Goal: Task Accomplishment & Management: Manage account settings

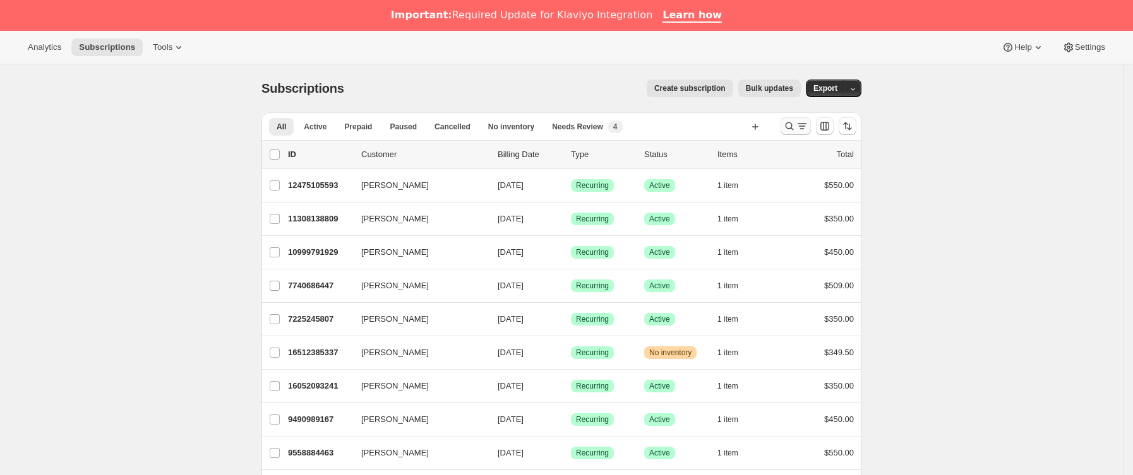
click at [792, 133] on button "Buscar y filtrar resultados" at bounding box center [795, 126] width 30 height 18
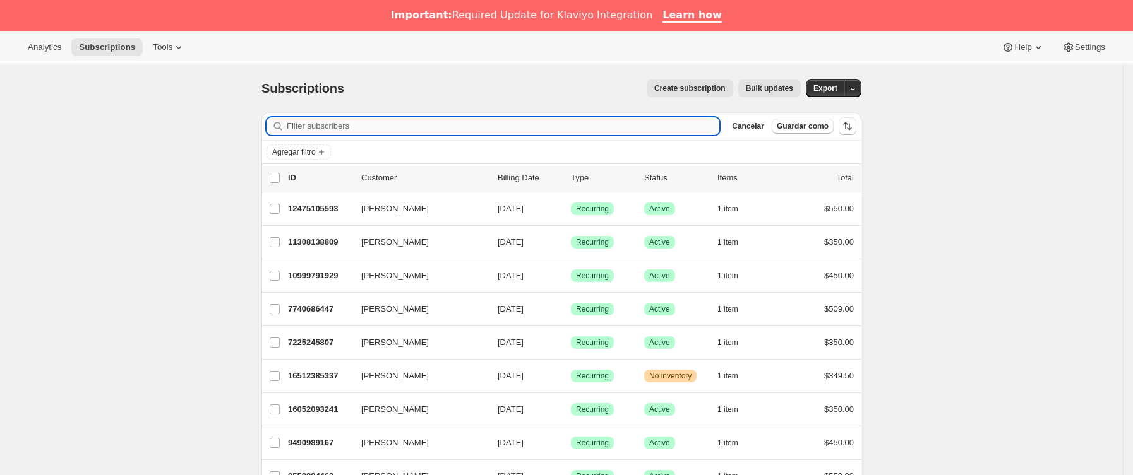
paste input "m0nt5errat@hotmail.com"
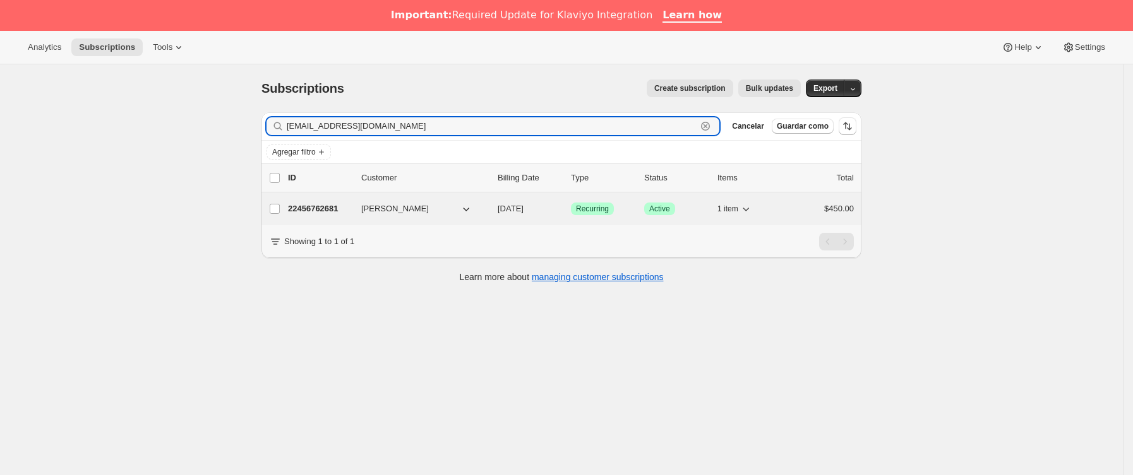
type input "m0nt5errat@hotmail.com"
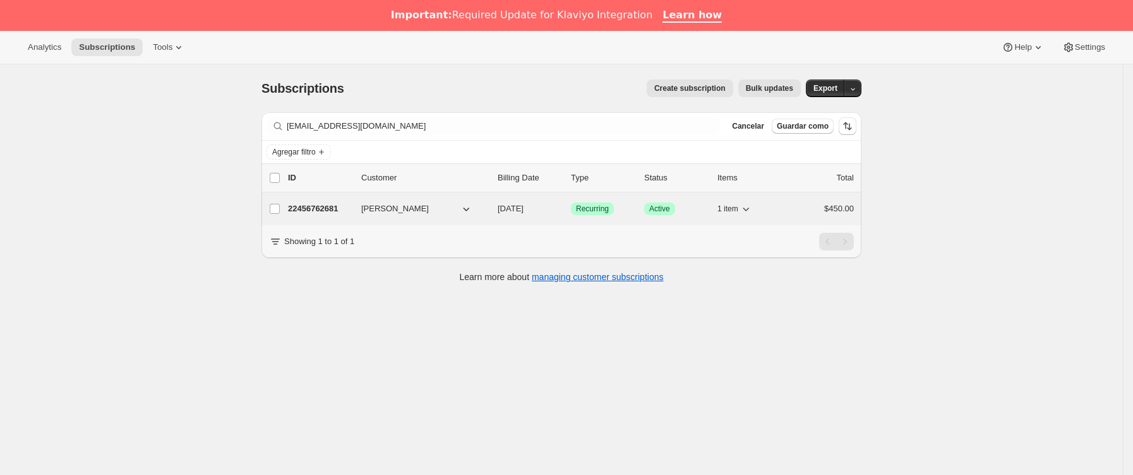
click at [330, 210] on p "22456762681" at bounding box center [319, 209] width 63 height 13
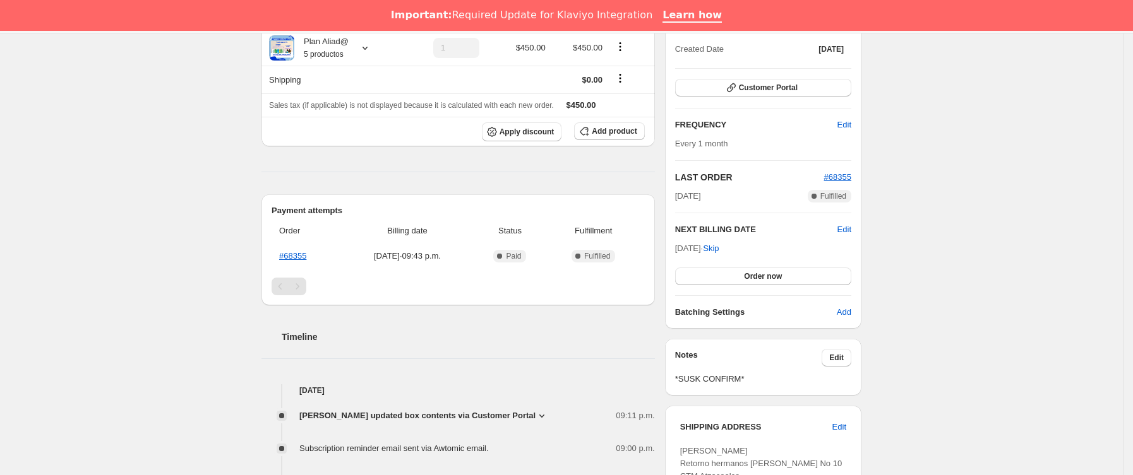
scroll to position [189, 0]
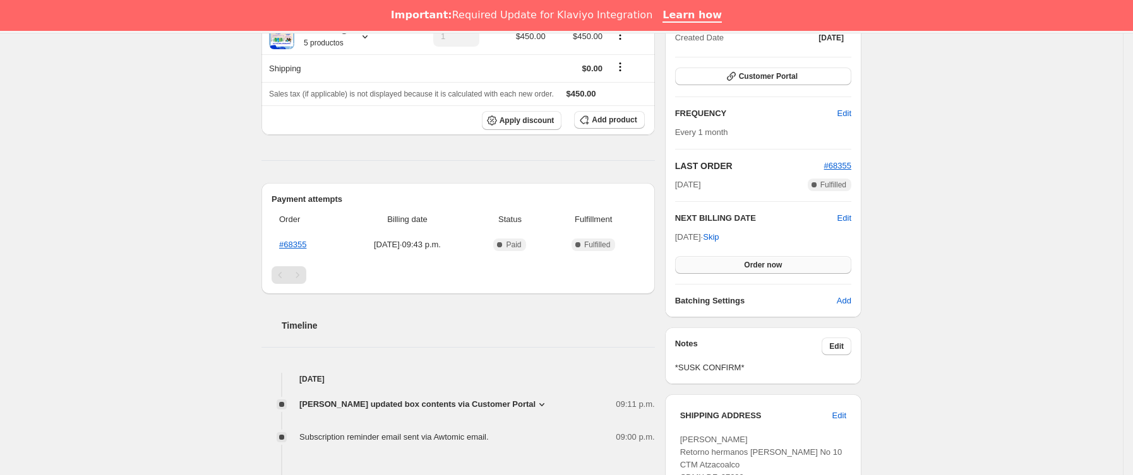
click at [733, 266] on button "Order now" at bounding box center [763, 265] width 176 height 18
click at [733, 266] on button "Click to confirm" at bounding box center [763, 265] width 176 height 18
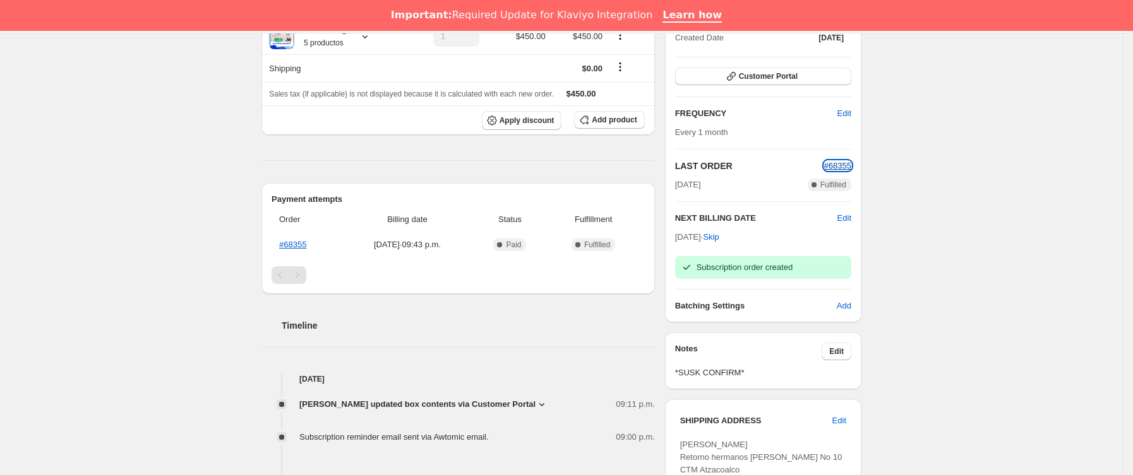
click at [832, 167] on span "#68355" at bounding box center [837, 165] width 27 height 9
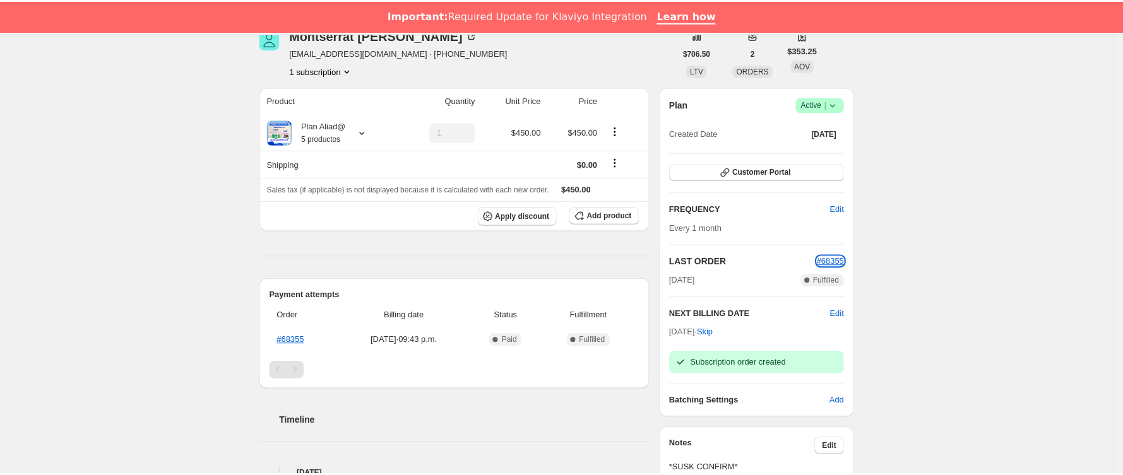
scroll to position [0, 0]
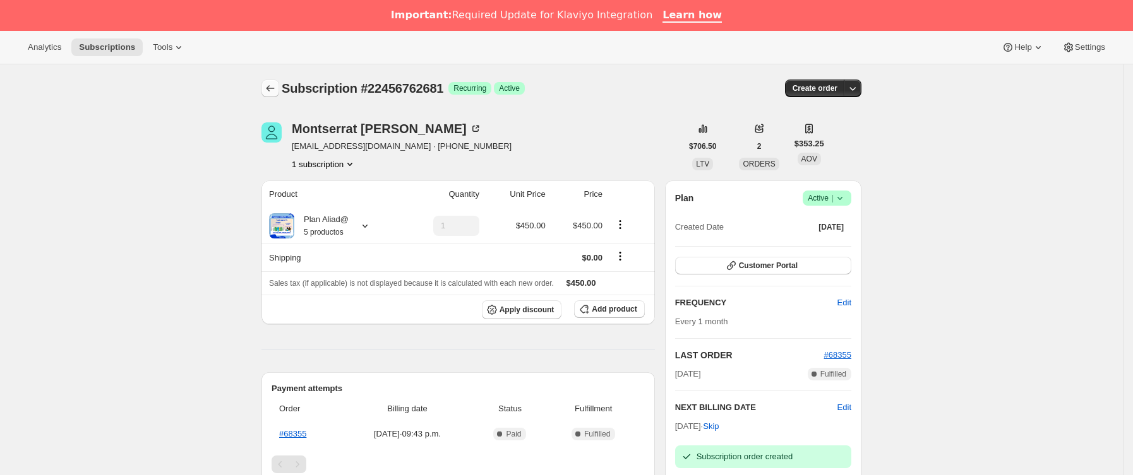
click at [275, 87] on icon "Subscriptions" at bounding box center [270, 88] width 13 height 13
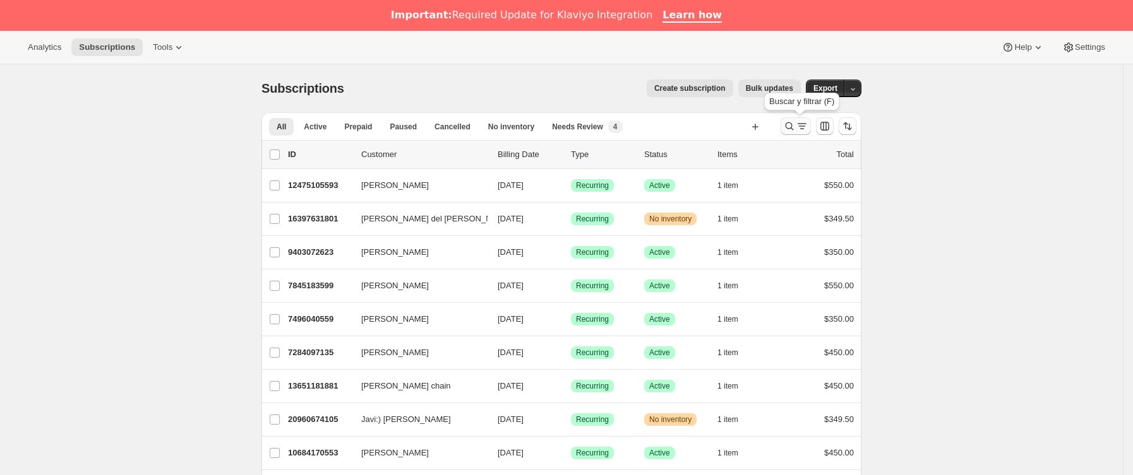
click at [807, 122] on icon "Buscar y filtrar resultados" at bounding box center [802, 126] width 13 height 13
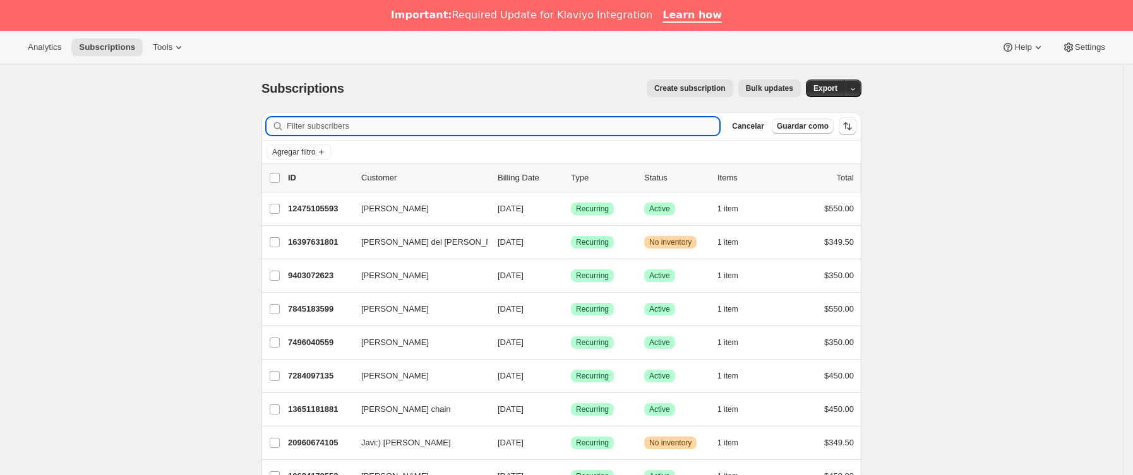
click at [462, 127] on input "Filter subscribers" at bounding box center [503, 126] width 432 height 18
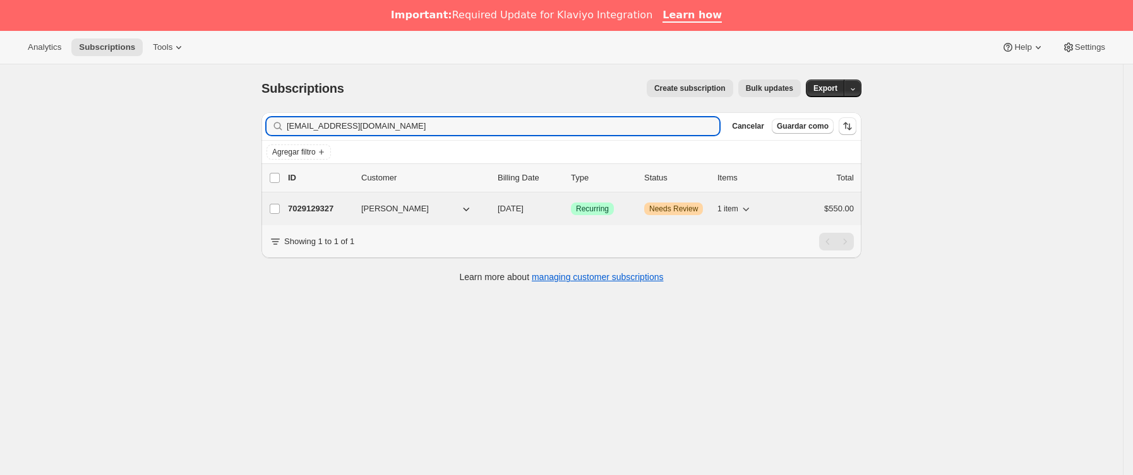
type input "iganduglia@gmail.com"
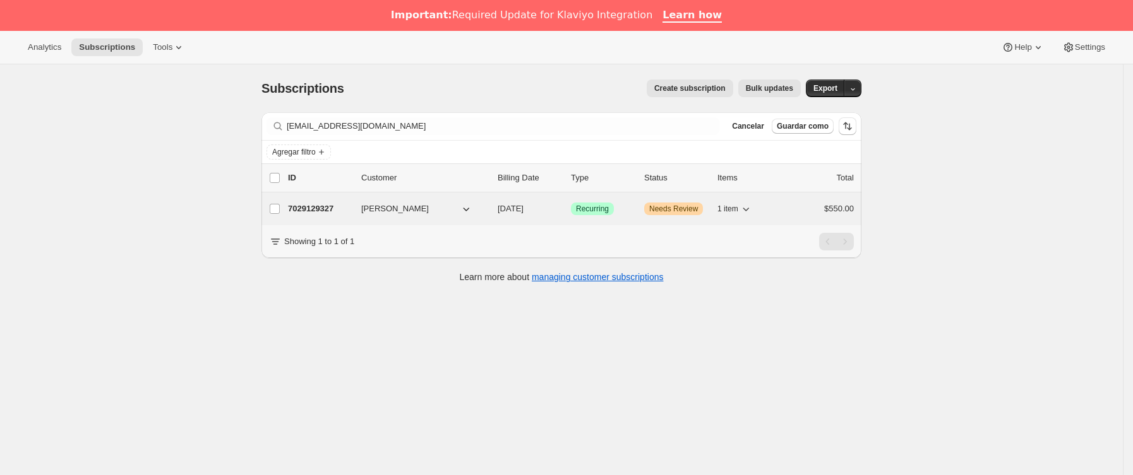
click at [357, 214] on div "7029129327 Isabel Ganduglia 11/13/2025 Logrado Recurring Advertencia Needs Revi…" at bounding box center [571, 209] width 566 height 18
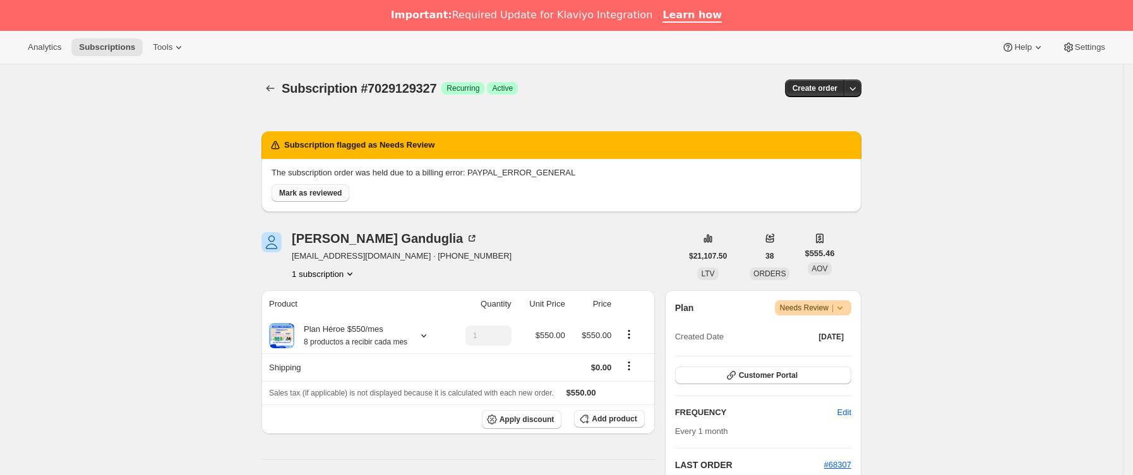
click at [330, 197] on span "Mark as reviewed" at bounding box center [310, 193] width 63 height 10
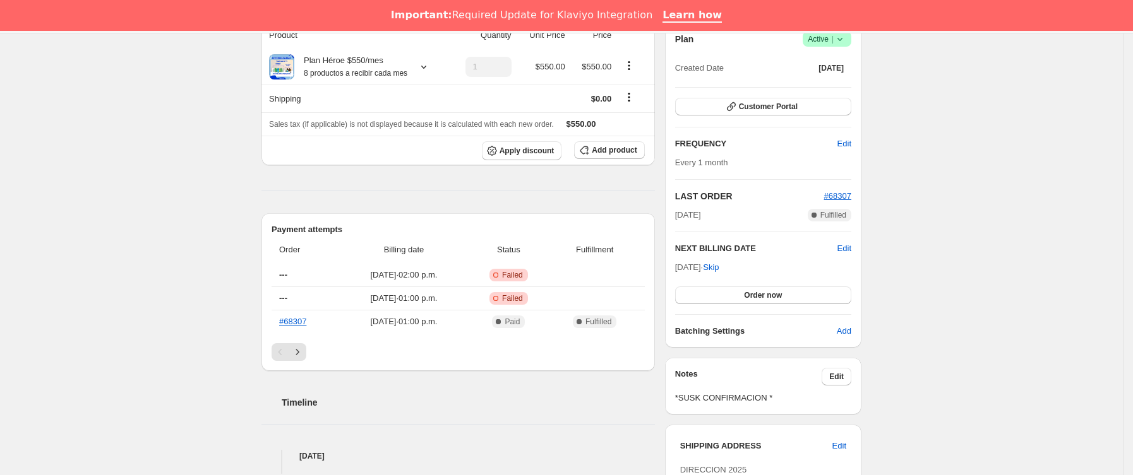
scroll to position [189, 0]
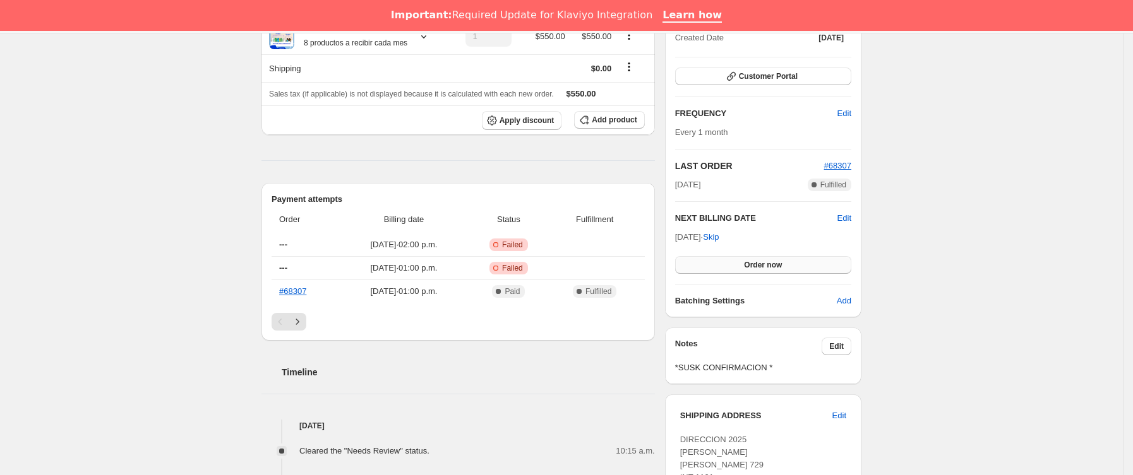
click at [749, 262] on span "Order now" at bounding box center [763, 265] width 38 height 10
click at [748, 263] on span "Click to confirm" at bounding box center [762, 265] width 57 height 10
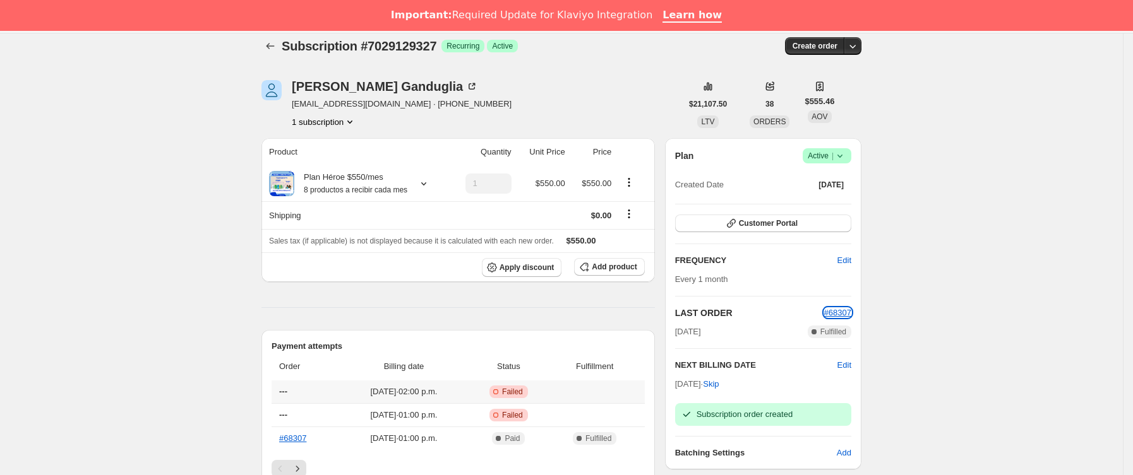
scroll to position [0, 0]
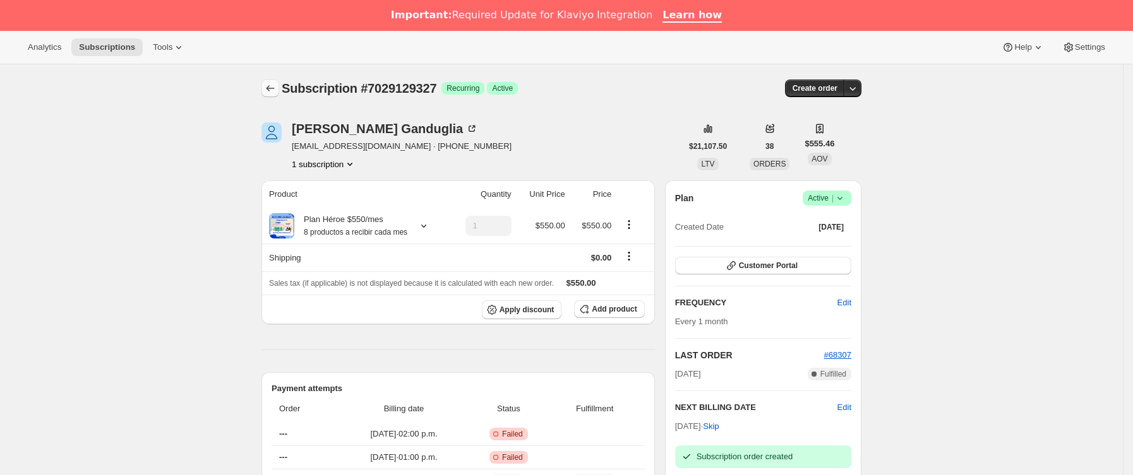
click at [279, 95] on button "Subscriptions" at bounding box center [270, 89] width 18 height 18
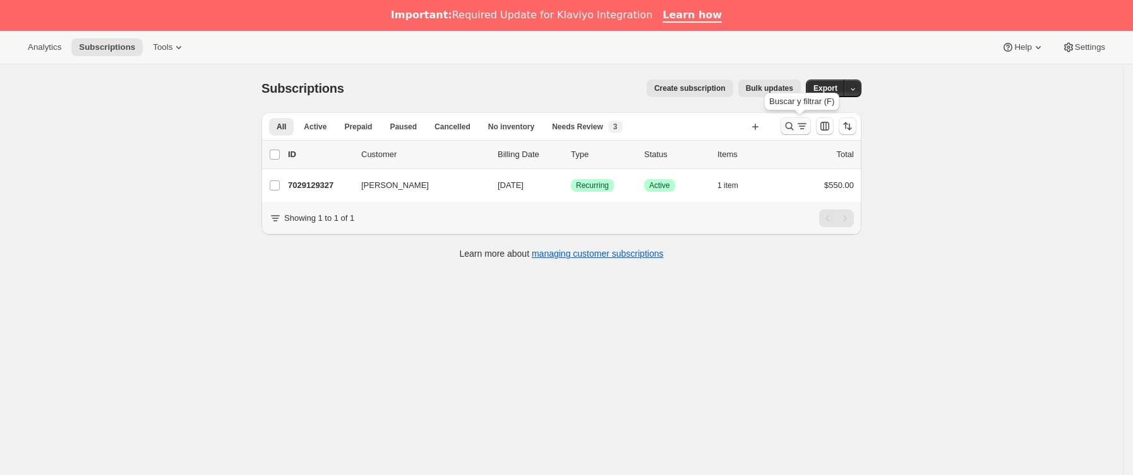
click at [794, 129] on icon "Buscar y filtrar resultados" at bounding box center [789, 126] width 13 height 13
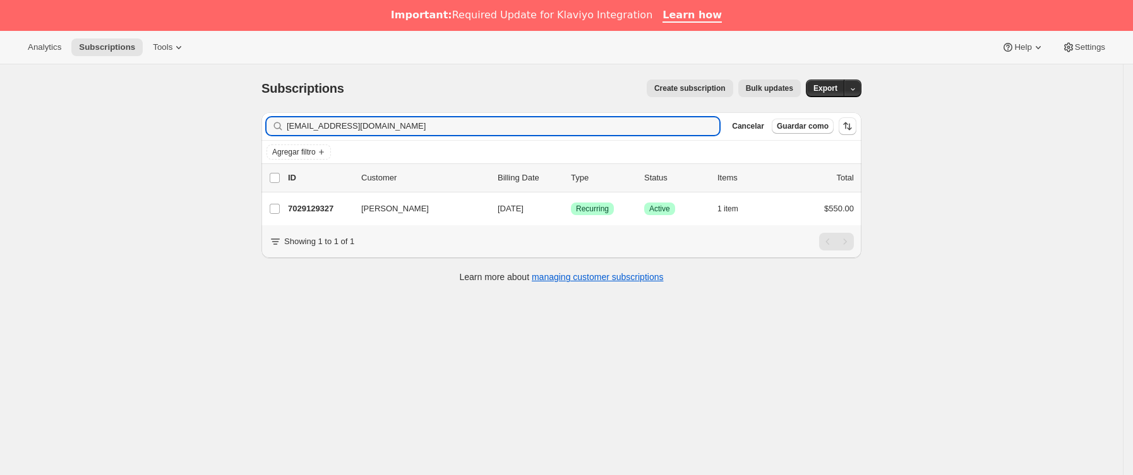
drag, startPoint x: 513, startPoint y: 124, endPoint x: 91, endPoint y: 169, distance: 424.8
click at [92, 169] on div "Subscriptions. Esta página está lista Subscriptions Create subscription Bulk up…" at bounding box center [561, 301] width 1123 height 475
type input "[EMAIL_ADDRESS][DOMAIN_NAME]"
click at [347, 211] on p "11222516025" at bounding box center [319, 209] width 63 height 13
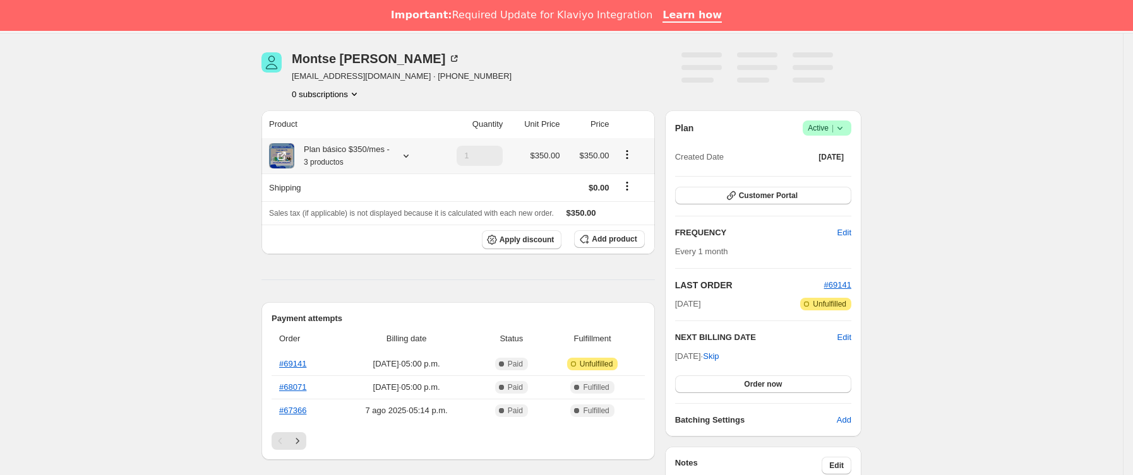
scroll to position [189, 0]
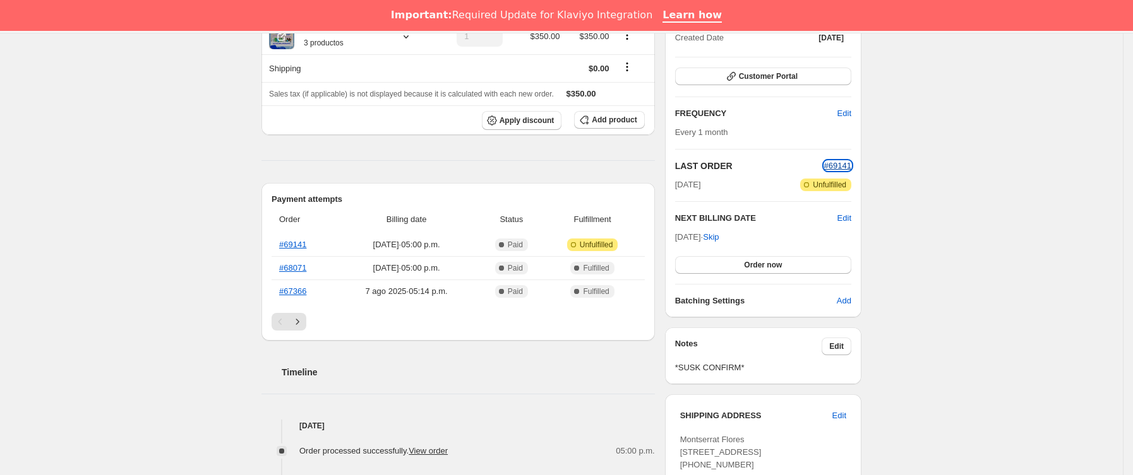
click at [845, 162] on span "#69141" at bounding box center [837, 165] width 27 height 9
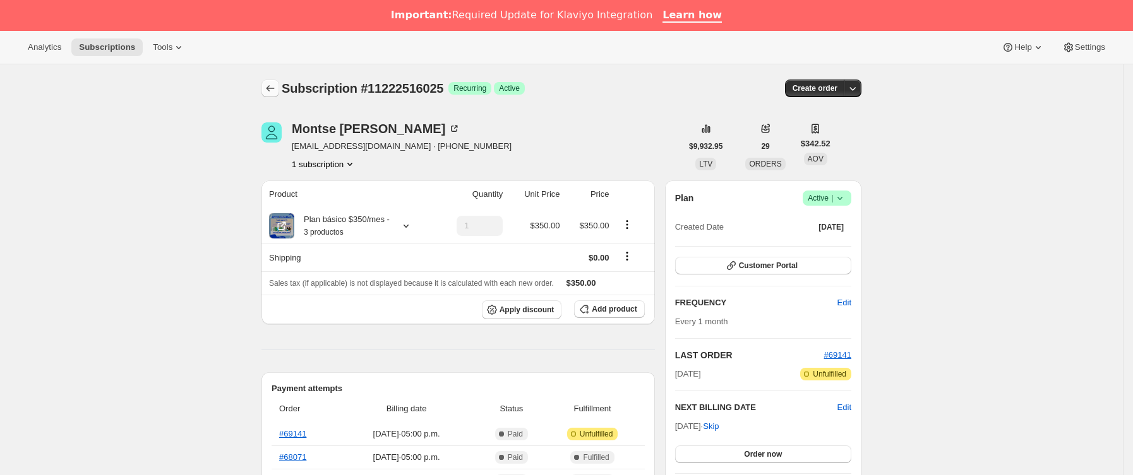
click at [270, 84] on icon "Subscriptions" at bounding box center [270, 88] width 13 height 13
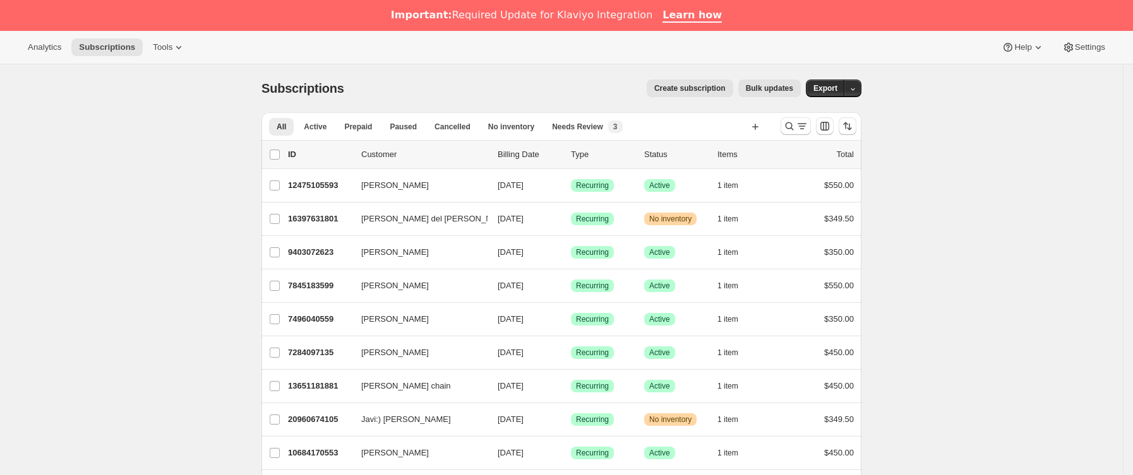
click at [806, 135] on div at bounding box center [795, 126] width 30 height 18
click at [806, 134] on button "Buscar y filtrar resultados" at bounding box center [795, 126] width 30 height 18
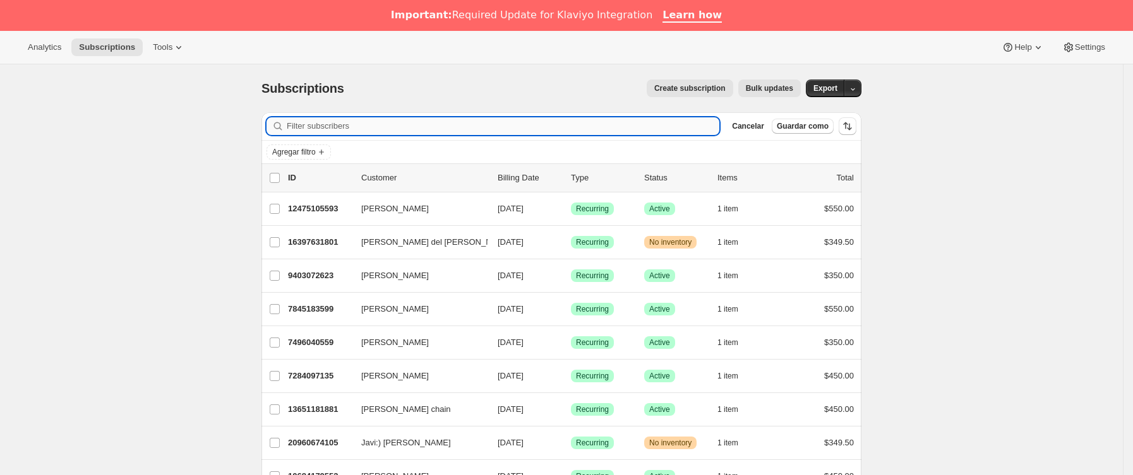
click at [389, 124] on input "Filter subscribers" at bounding box center [503, 126] width 432 height 18
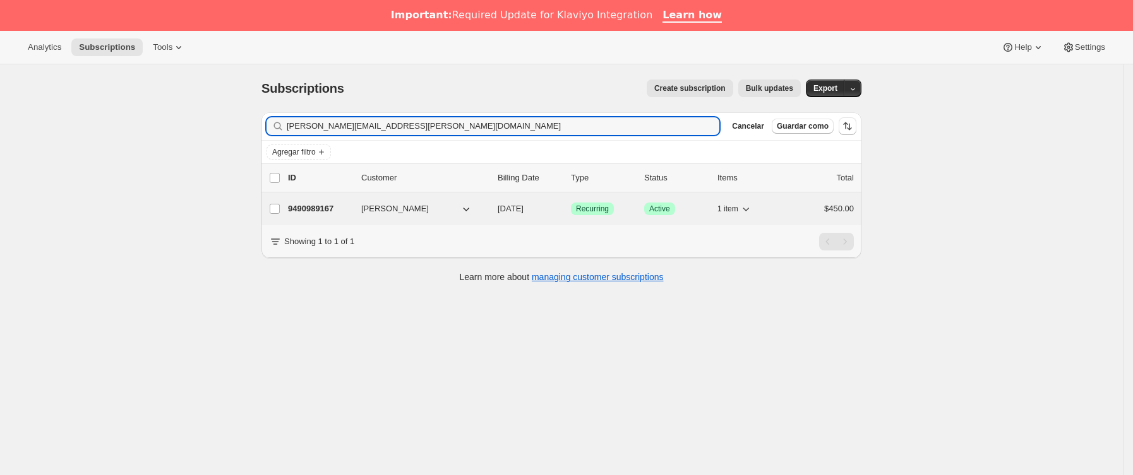
type input "[PERSON_NAME][EMAIL_ADDRESS][PERSON_NAME][DOMAIN_NAME]"
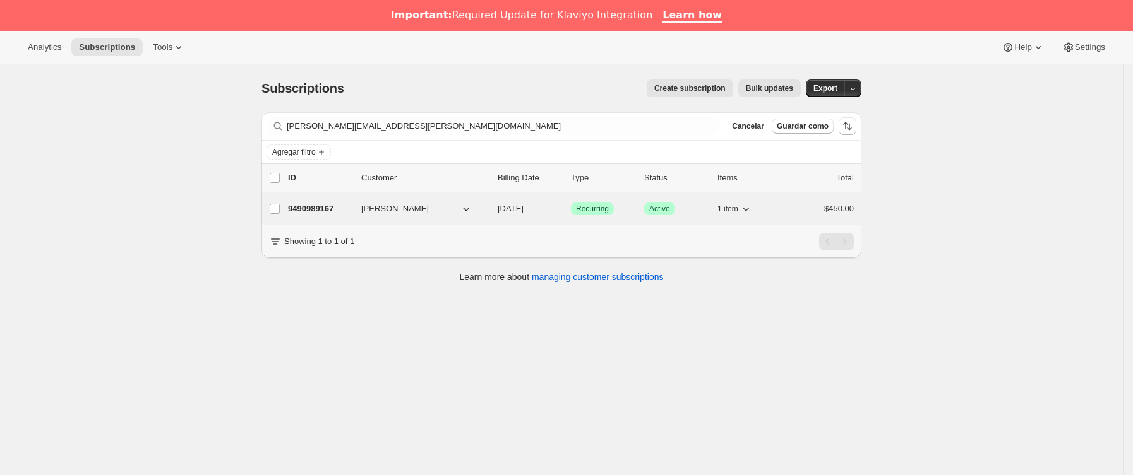
click at [351, 205] on p "9490989167" at bounding box center [319, 209] width 63 height 13
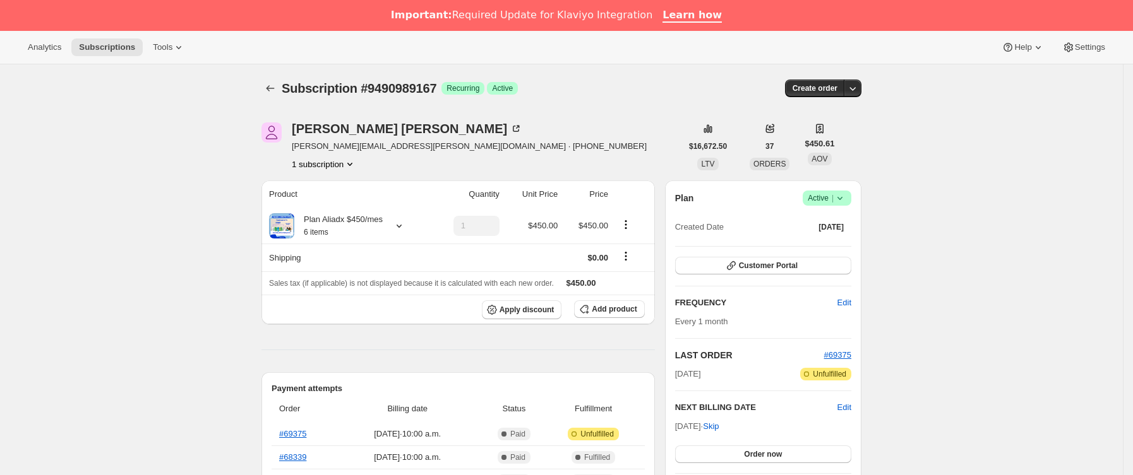
click at [846, 203] on icon at bounding box center [839, 198] width 13 height 13
click at [849, 245] on span "Cancel subscription" at bounding box center [832, 244] width 71 height 9
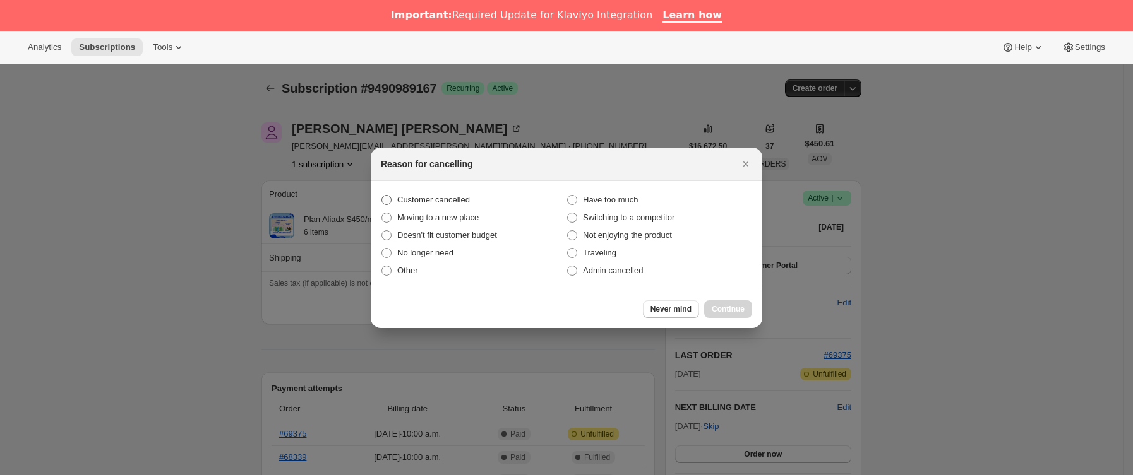
click at [414, 206] on label "Customer cancelled" at bounding box center [474, 200] width 186 height 18
click at [382, 196] on input "Customer cancelled" at bounding box center [381, 195] width 1 height 1
radio input "true"
click at [743, 313] on span "Continue" at bounding box center [728, 309] width 33 height 10
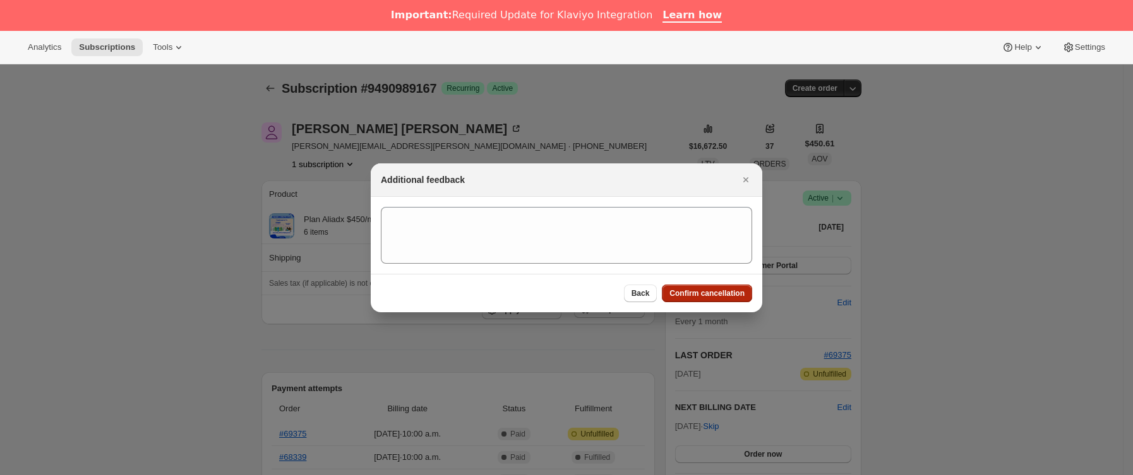
click at [735, 289] on span "Confirm cancellation" at bounding box center [706, 294] width 75 height 10
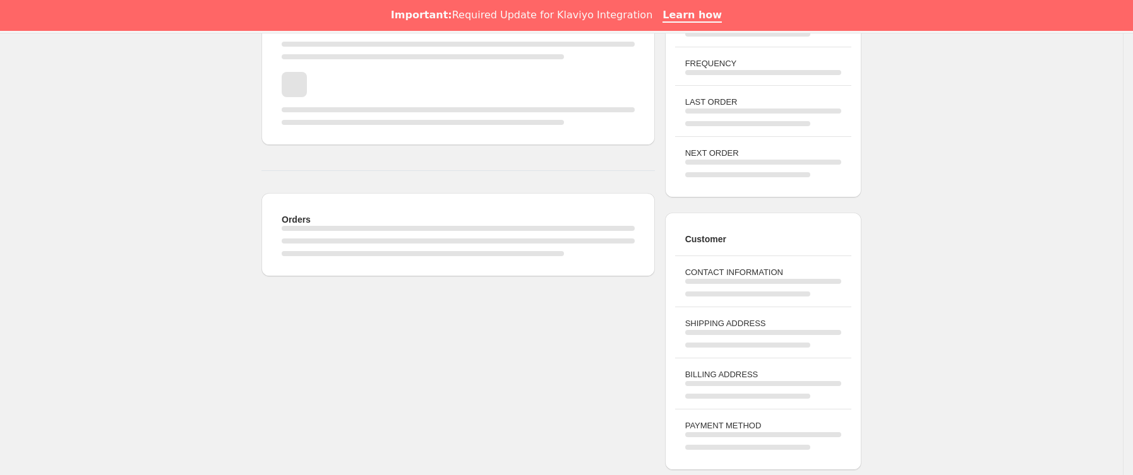
scroll to position [284, 0]
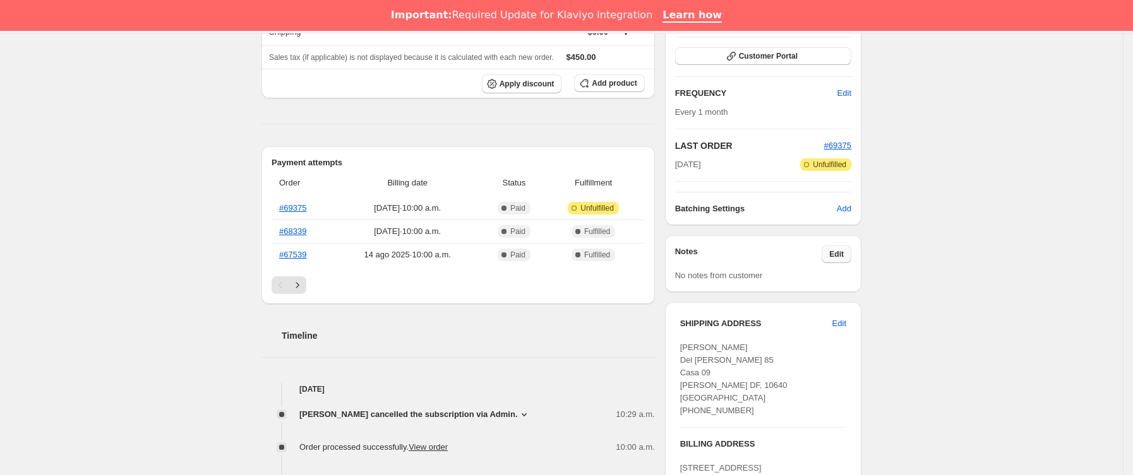
click at [834, 254] on span "Edit" at bounding box center [836, 254] width 15 height 10
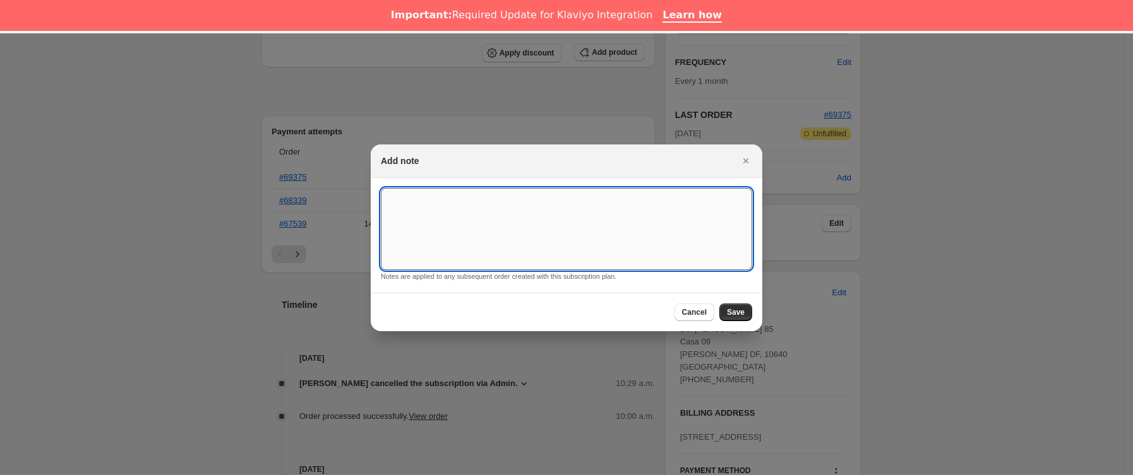
click at [489, 188] on textarea ":rf4:" at bounding box center [566, 229] width 371 height 82
type textarea "NO INDICA"
click at [727, 314] on button "Save" at bounding box center [735, 313] width 33 height 18
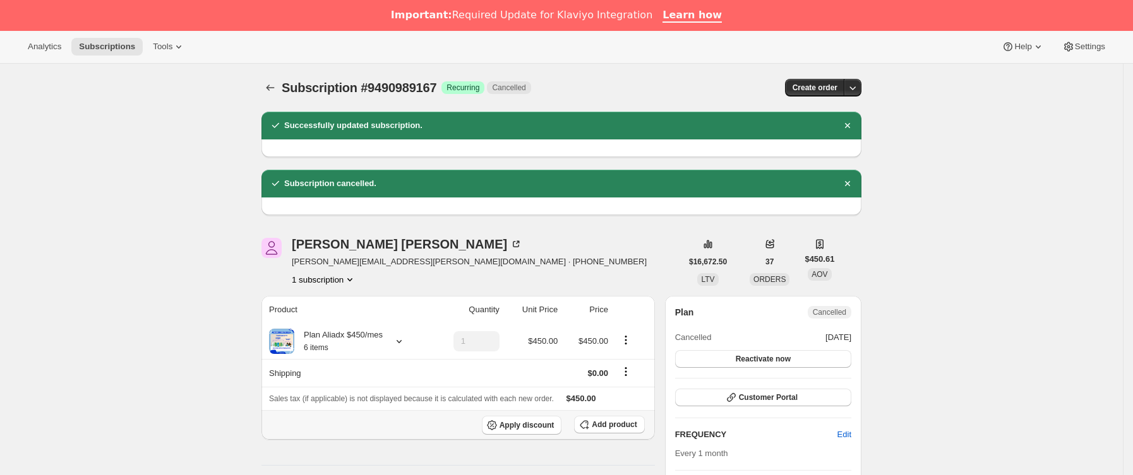
scroll to position [0, 0]
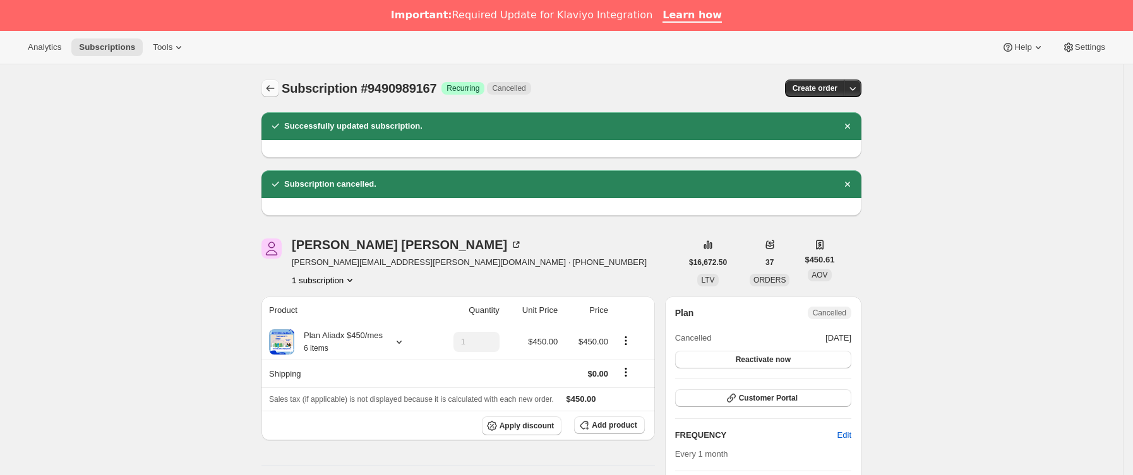
click at [275, 91] on icon "Subscriptions" at bounding box center [270, 88] width 13 height 13
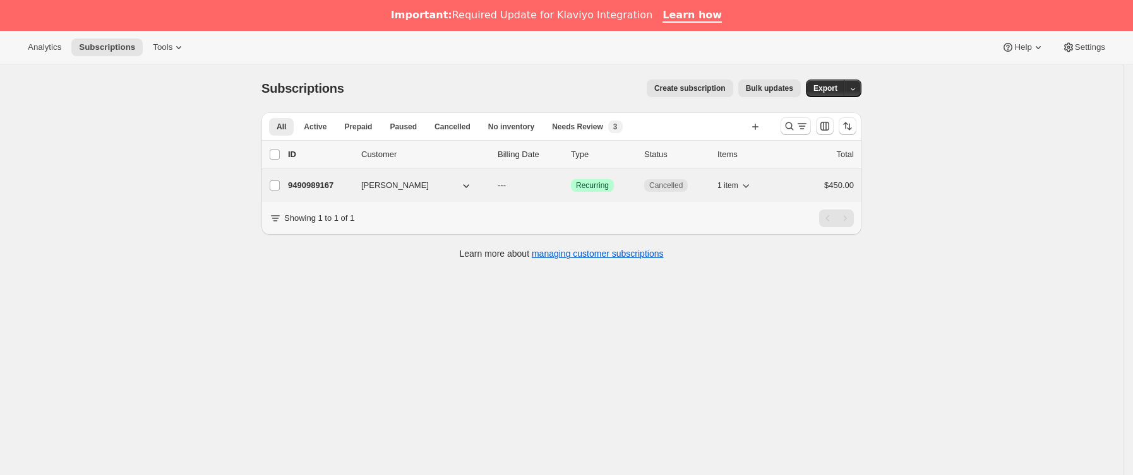
click at [417, 186] on span "[PERSON_NAME]" at bounding box center [395, 185] width 68 height 13
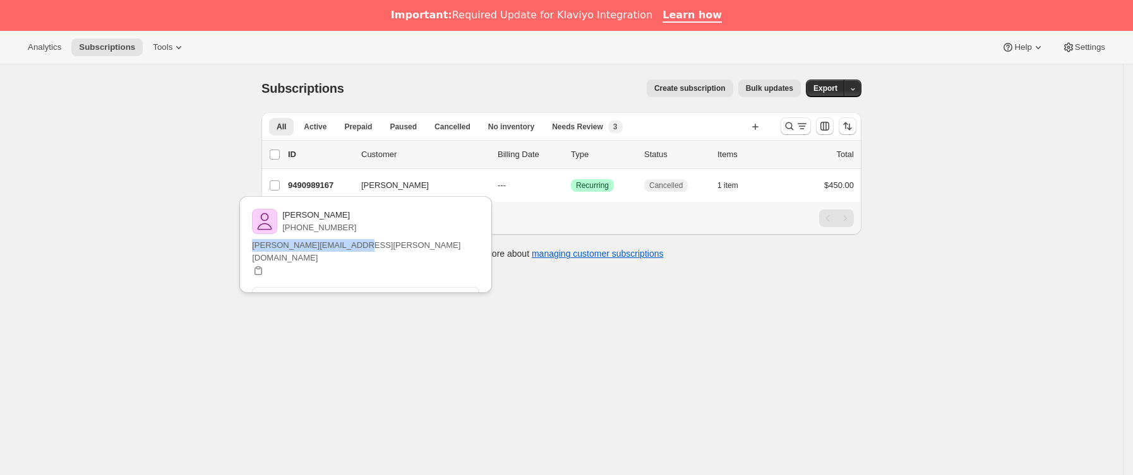
drag, startPoint x: 432, startPoint y: 239, endPoint x: 318, endPoint y: 251, distance: 114.2
click at [318, 251] on div "[PERSON_NAME] [PHONE_NUMBER] [PERSON_NAME][EMAIL_ADDRESS][PERSON_NAME][DOMAIN_N…" at bounding box center [365, 248] width 263 height 110
click at [786, 129] on button "Buscar y filtrar resultados" at bounding box center [795, 126] width 30 height 18
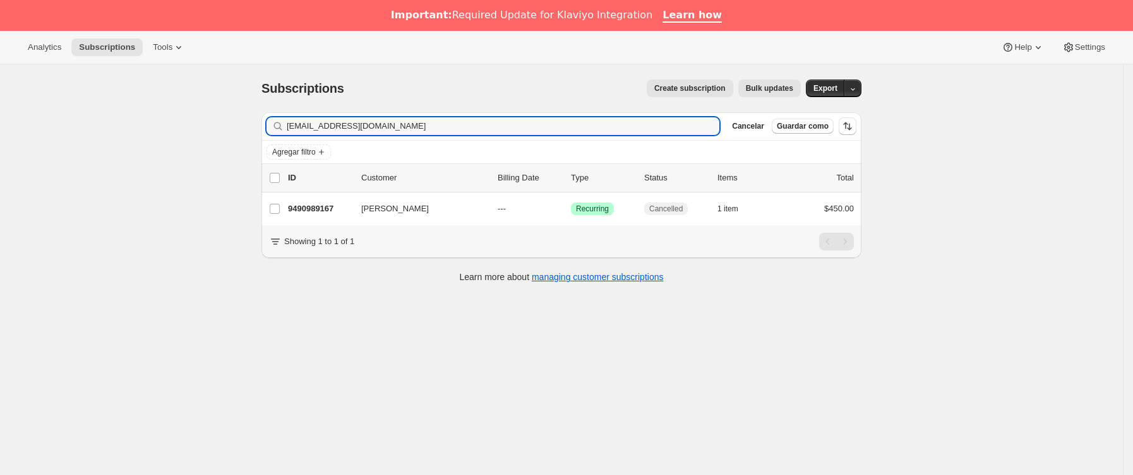
drag, startPoint x: 419, startPoint y: 125, endPoint x: -68, endPoint y: 125, distance: 486.8
click at [0, 125] on html "Analytics Subscriptions Tools Help Settings Ir directamente al contenido Subscr…" at bounding box center [566, 237] width 1133 height 475
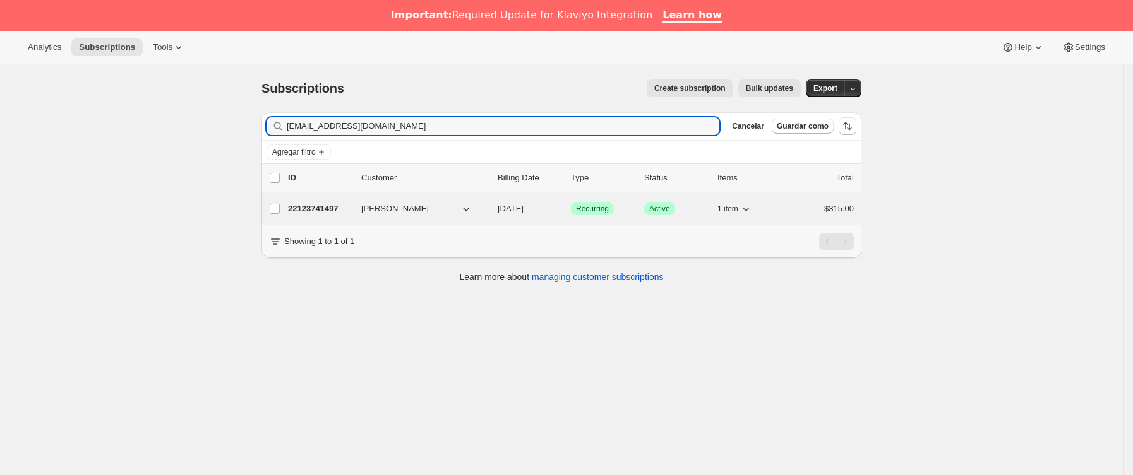
type input "[EMAIL_ADDRESS][DOMAIN_NAME]"
click at [345, 208] on p "22123741497" at bounding box center [319, 209] width 63 height 13
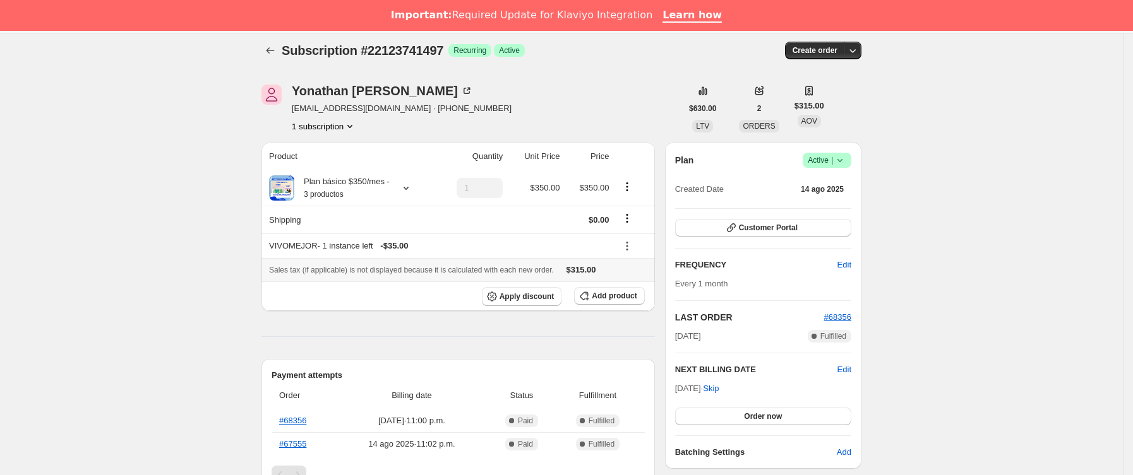
scroll to position [189, 0]
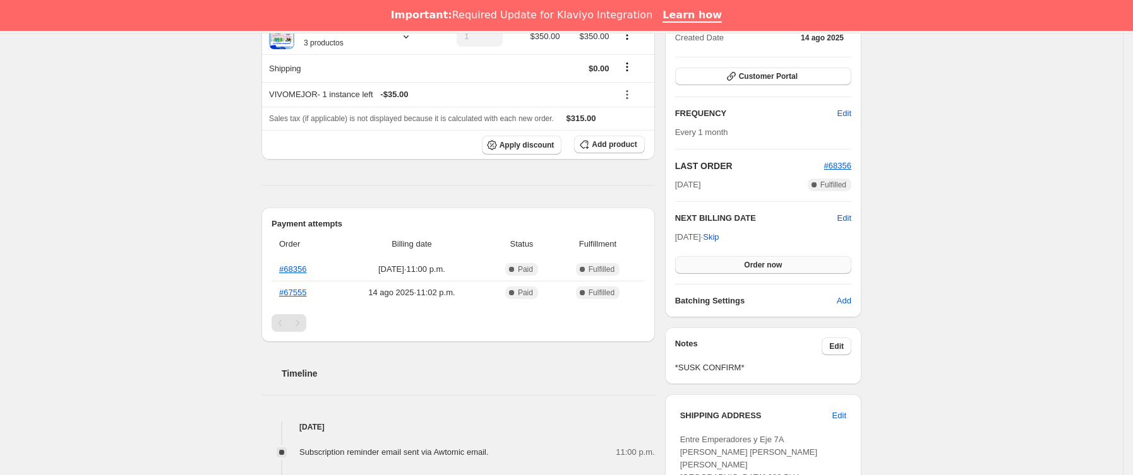
click at [768, 267] on span "Order now" at bounding box center [763, 265] width 38 height 10
click at [768, 267] on span "Click to confirm" at bounding box center [762, 265] width 57 height 10
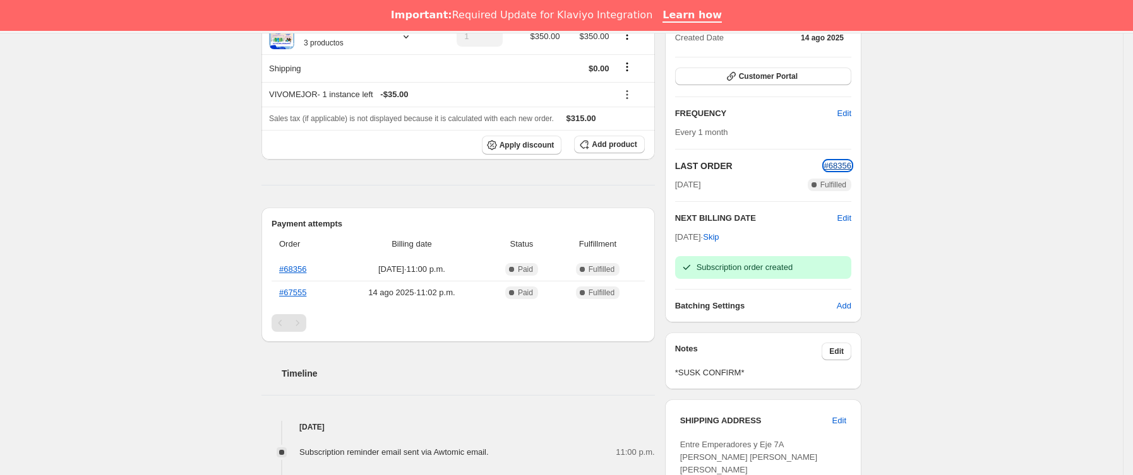
click at [851, 165] on span "#68356" at bounding box center [837, 165] width 27 height 9
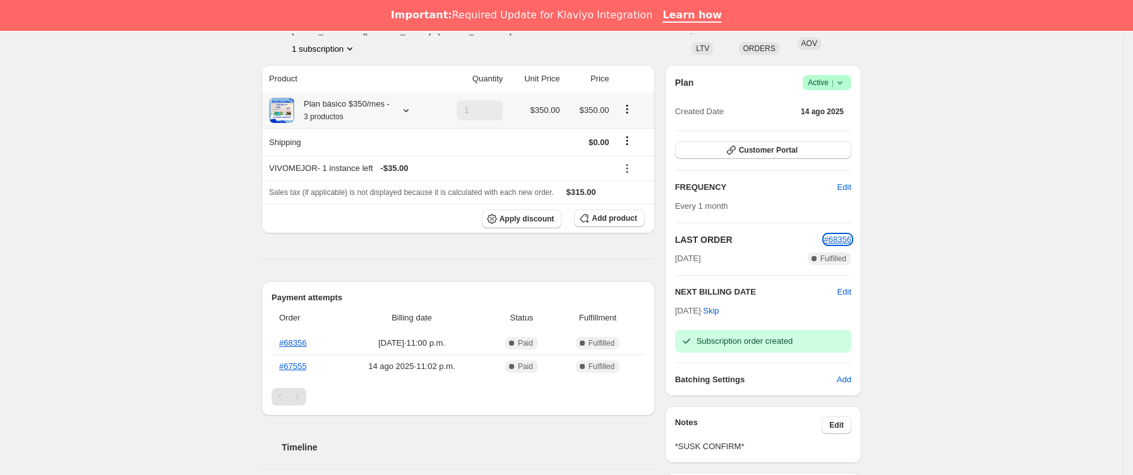
scroll to position [0, 0]
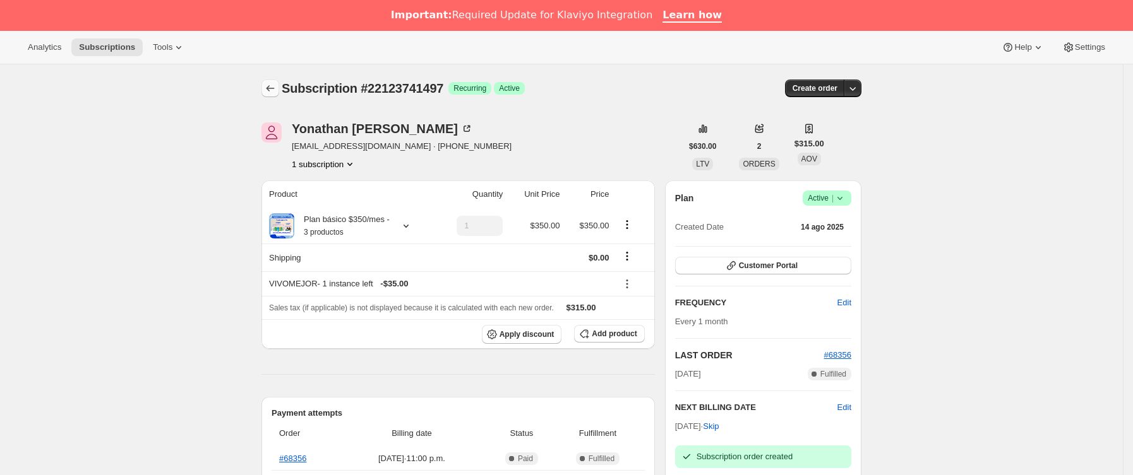
click at [278, 80] on button "Subscriptions" at bounding box center [270, 89] width 18 height 18
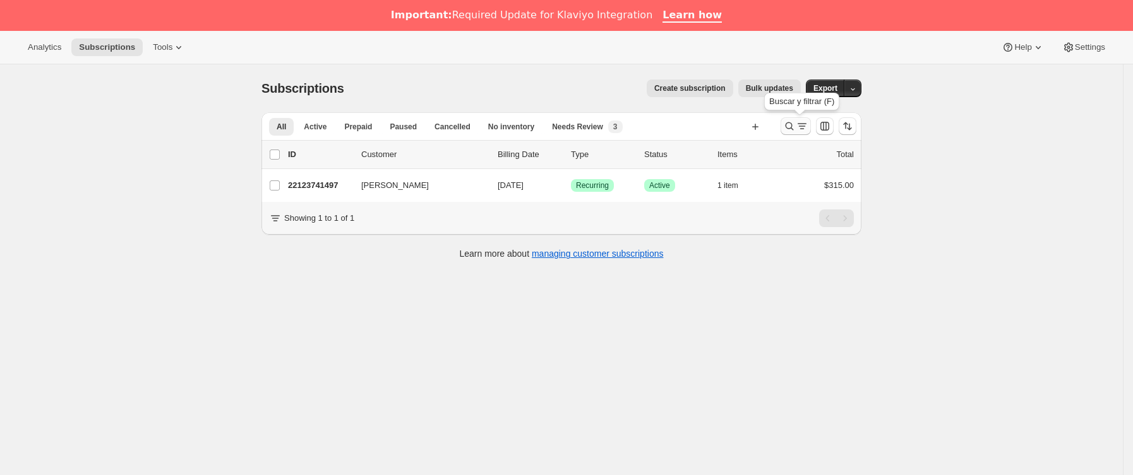
click at [805, 127] on icon "Buscar y filtrar resultados" at bounding box center [802, 126] width 13 height 13
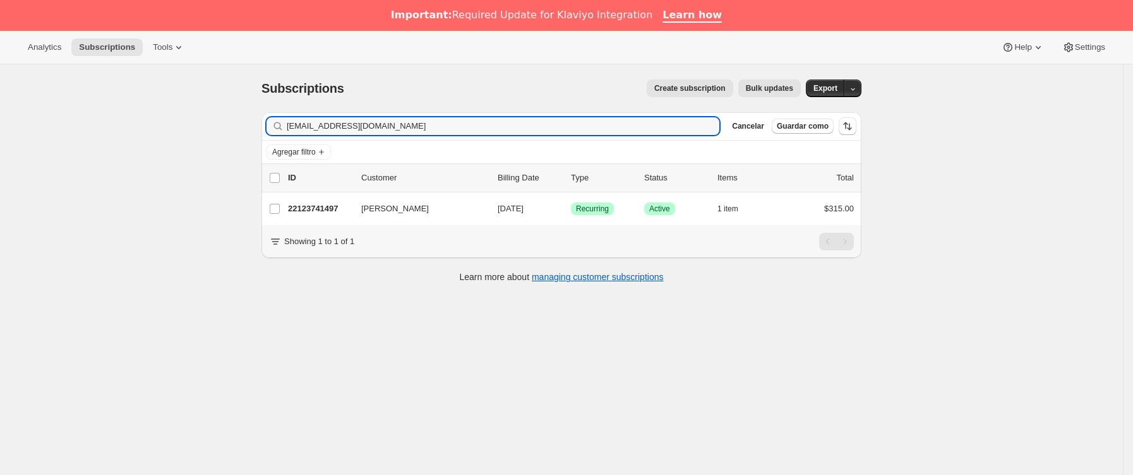
drag, startPoint x: 453, startPoint y: 133, endPoint x: 249, endPoint y: 129, distance: 204.0
click at [249, 129] on div "Subscriptions. Esta página está lista Subscriptions Create subscription Bulk up…" at bounding box center [561, 301] width 1123 height 475
type input "[EMAIL_ADDRESS][DOMAIN_NAME]"
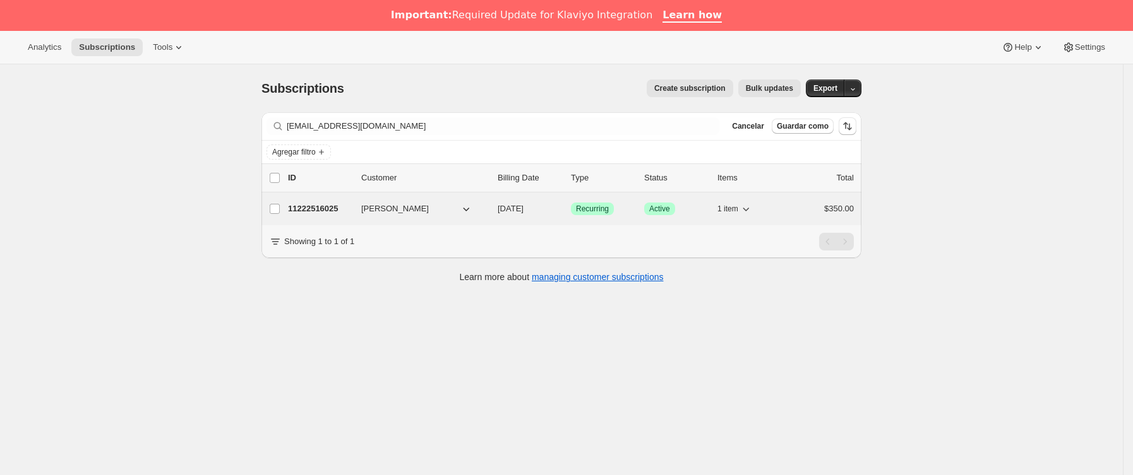
click at [351, 213] on p "11222516025" at bounding box center [319, 209] width 63 height 13
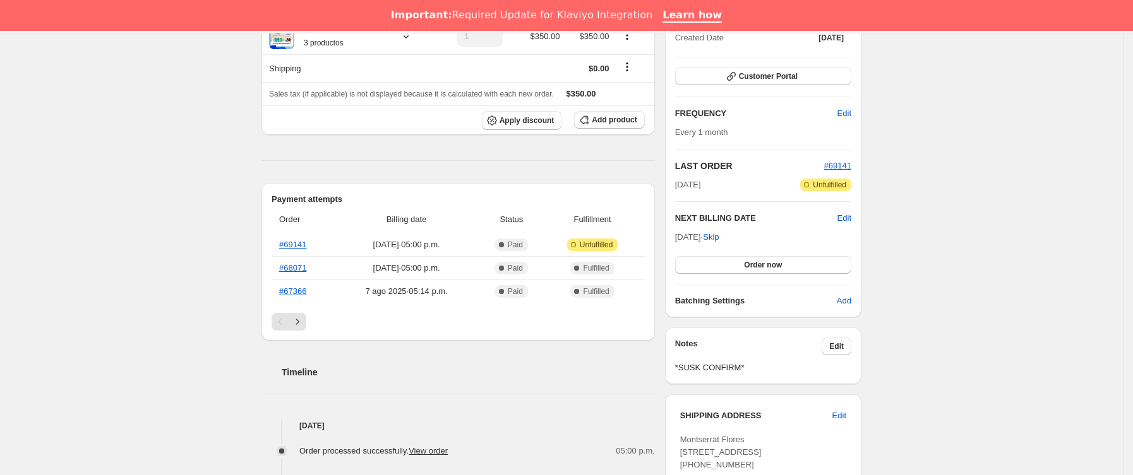
scroll to position [95, 0]
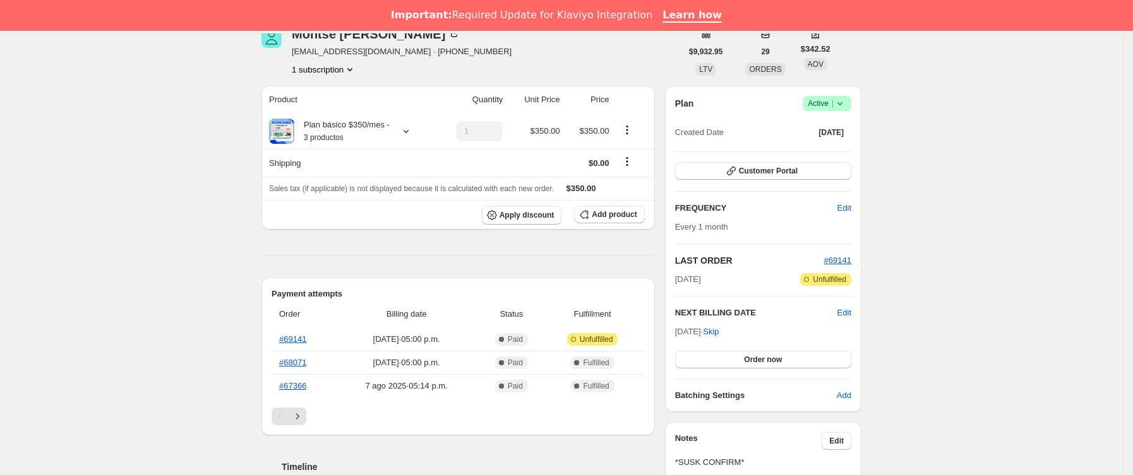
click at [856, 315] on div "Plan Logrado Active | Created Date [DATE] Customer Portal FREQUENCY Edit Every …" at bounding box center [763, 249] width 196 height 326
click at [851, 311] on span "Edit" at bounding box center [844, 313] width 14 height 13
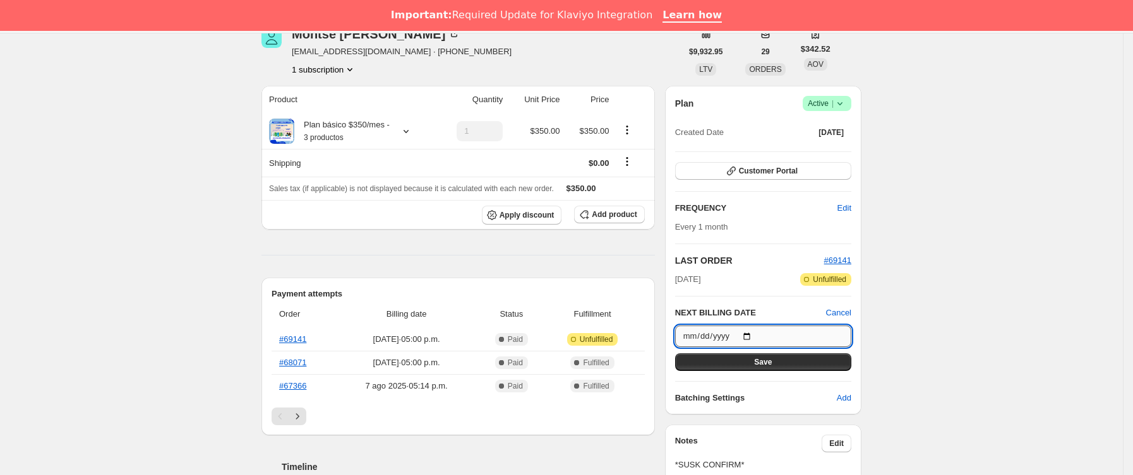
click at [758, 335] on input "[DATE]" at bounding box center [763, 336] width 176 height 21
click at [746, 337] on input "[DATE]" at bounding box center [763, 336] width 176 height 21
click at [750, 338] on input "[DATE]" at bounding box center [763, 336] width 176 height 21
type input "[DATE]"
click at [772, 362] on span "Save" at bounding box center [763, 362] width 18 height 10
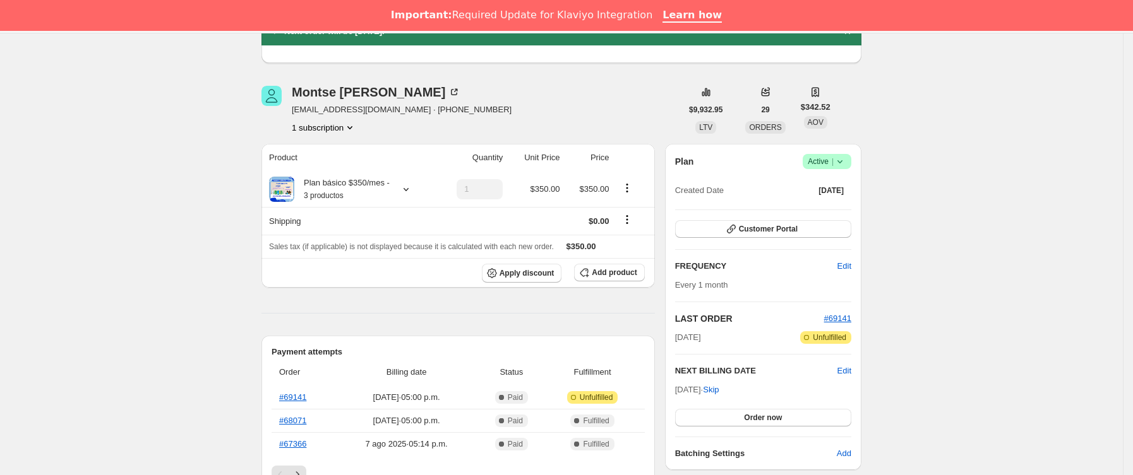
scroll to position [0, 0]
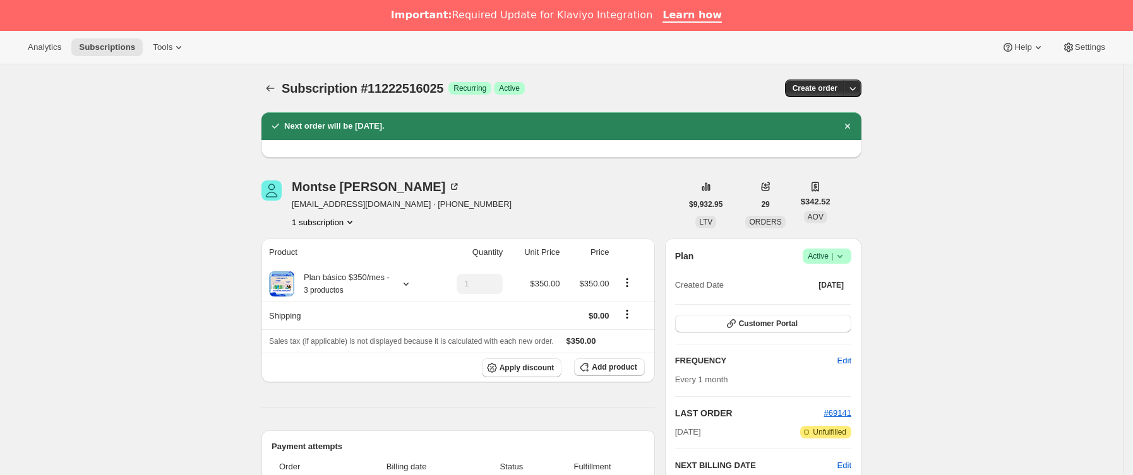
click at [268, 95] on icon "Subscriptions" at bounding box center [270, 88] width 13 height 13
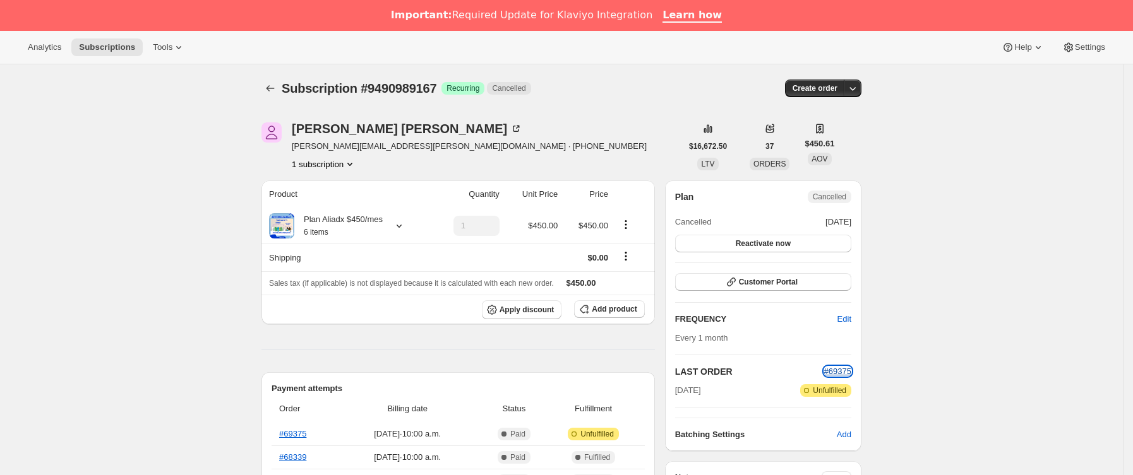
click at [836, 369] on span "#69375" at bounding box center [837, 371] width 27 height 9
